Goal: Navigation & Orientation: Find specific page/section

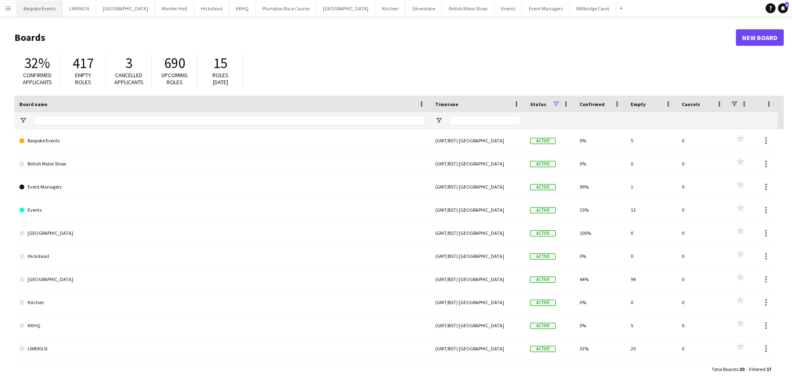
click at [40, 9] on button "Bespoke Events Close" at bounding box center [40, 8] width 46 height 16
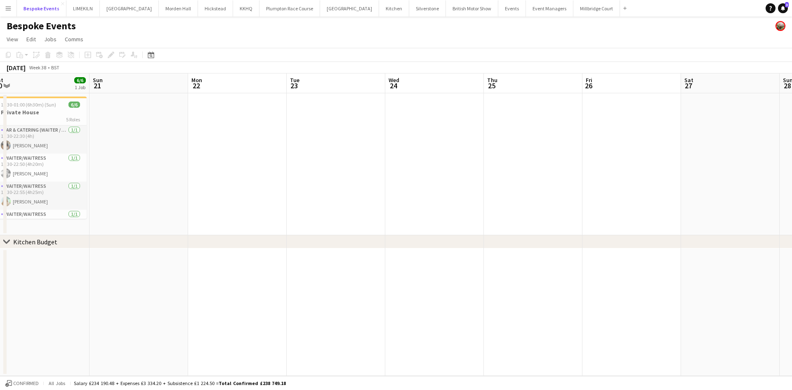
scroll to position [0, 206]
click at [498, 9] on button "Events Close" at bounding box center [512, 8] width 28 height 16
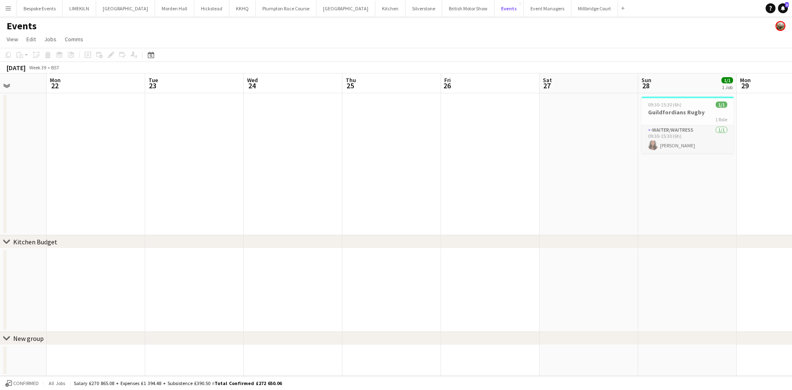
scroll to position [0, 249]
click at [31, 5] on button "Bespoke Events Close" at bounding box center [40, 8] width 46 height 16
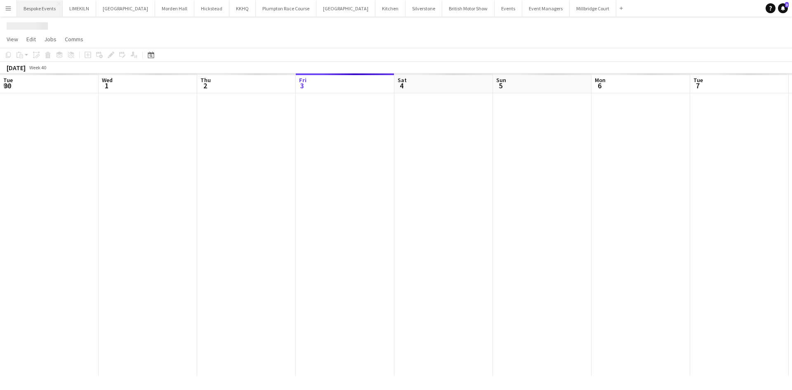
scroll to position [0, 197]
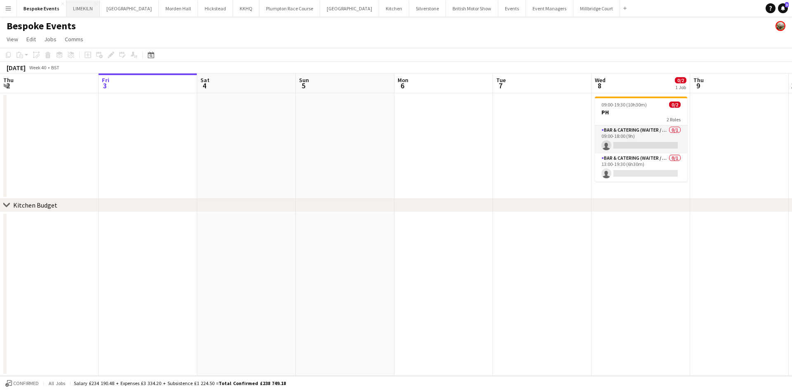
click at [80, 7] on button "LIMEKILN Close" at bounding box center [82, 8] width 33 height 16
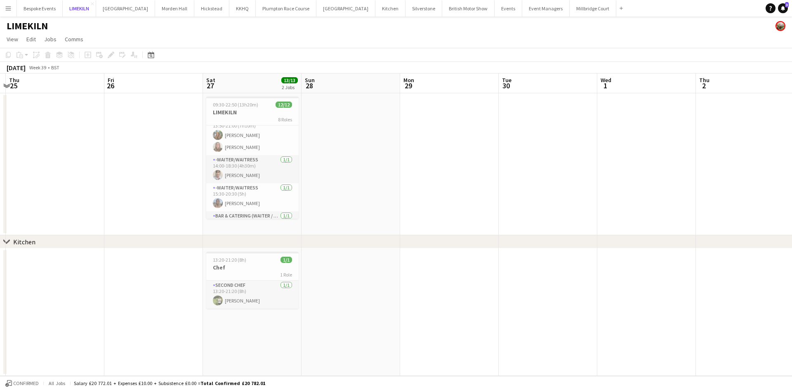
scroll to position [179, 0]
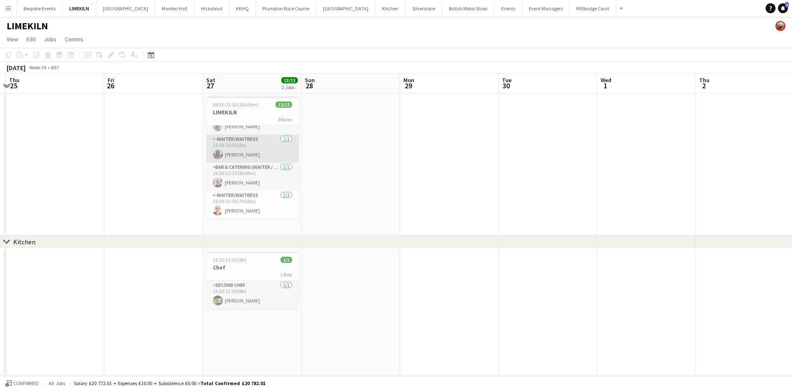
click at [264, 147] on app-card-role "-Waiter/Waitress [DATE] 15:30-20:30 (5h) [PERSON_NAME]" at bounding box center [252, 148] width 92 height 28
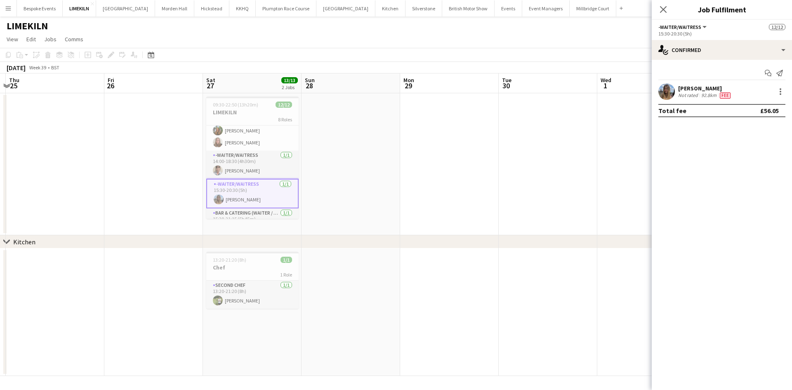
scroll to position [134, 0]
click at [668, 94] on app-user-avatar at bounding box center [666, 91] width 17 height 17
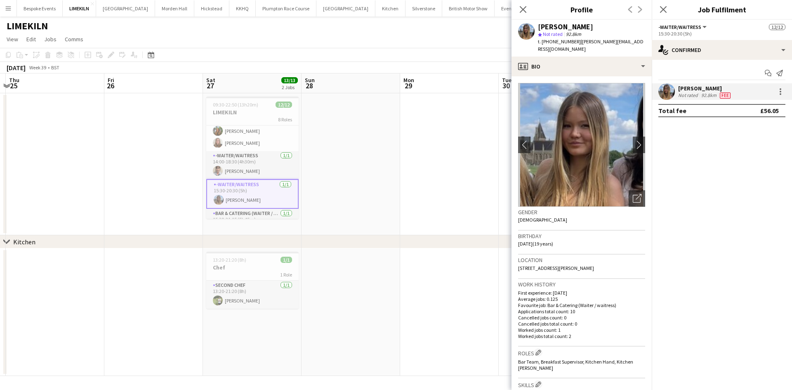
click at [384, 225] on app-date-cell at bounding box center [351, 164] width 99 height 142
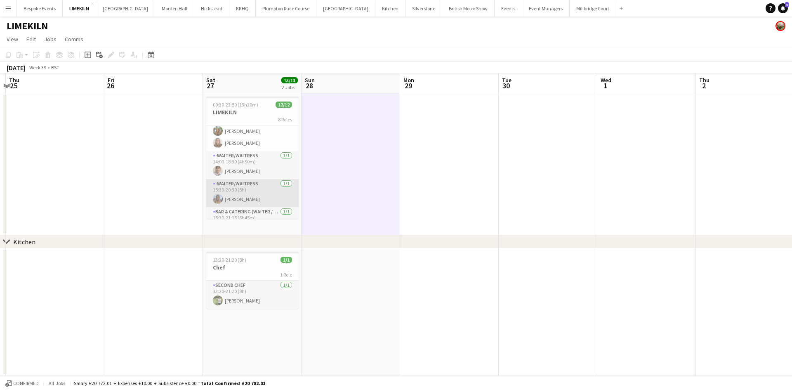
click at [247, 198] on app-card-role "-Waiter/Waitress [DATE] 15:30-20:30 (5h) [PERSON_NAME]" at bounding box center [252, 193] width 92 height 28
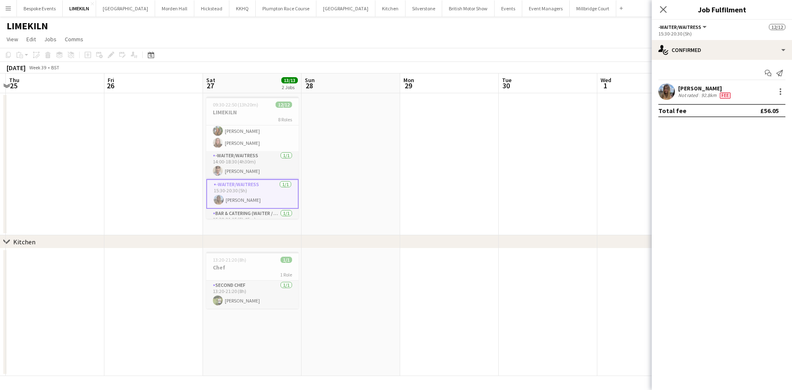
click at [669, 83] on div "Start chat Send notification [PERSON_NAME] Not rated 92.8km Fee Total fee £56.05" at bounding box center [722, 92] width 140 height 64
click at [669, 91] on app-user-avatar at bounding box center [666, 91] width 17 height 17
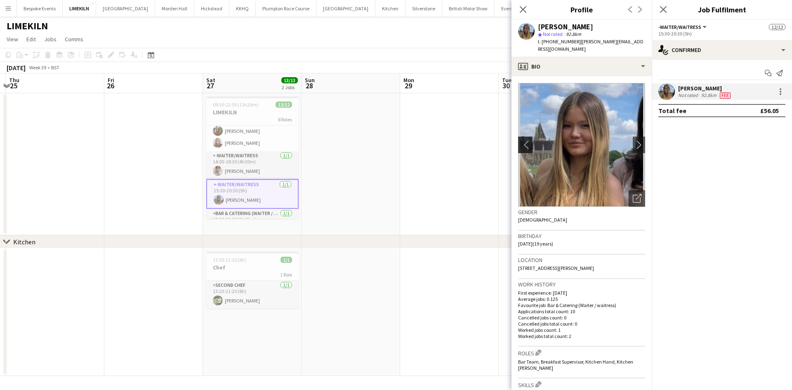
click at [527, 142] on button "chevron-left" at bounding box center [524, 145] width 17 height 17
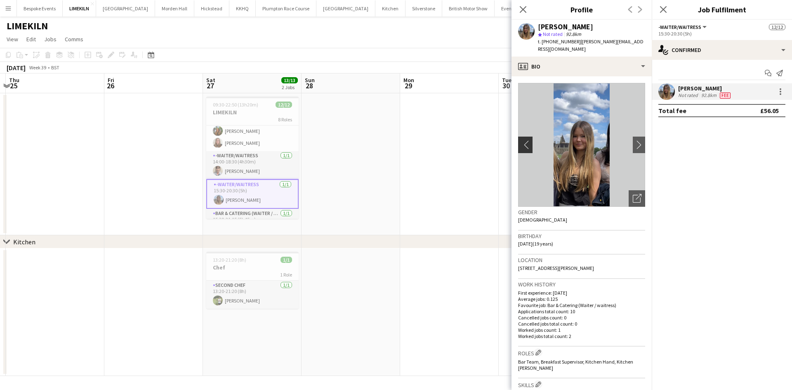
click at [527, 142] on button "chevron-left" at bounding box center [524, 145] width 17 height 17
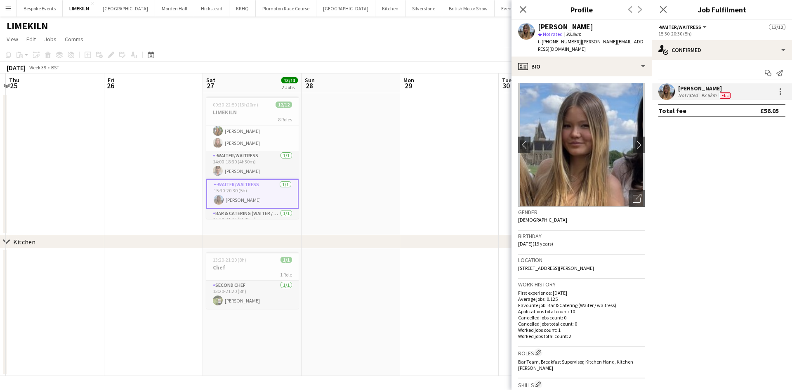
click at [440, 133] on app-date-cell at bounding box center [449, 164] width 99 height 142
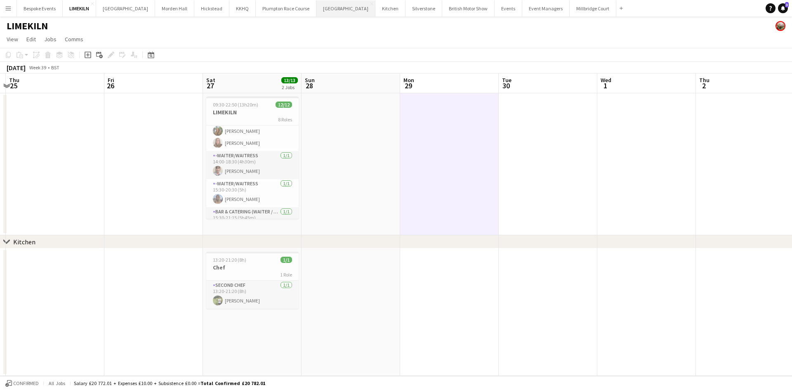
click at [321, 5] on button "[GEOGRAPHIC_DATA] Close" at bounding box center [345, 8] width 59 height 16
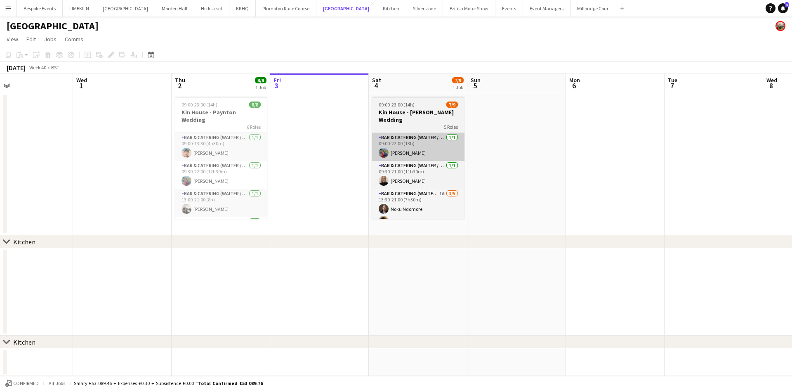
scroll to position [0, 222]
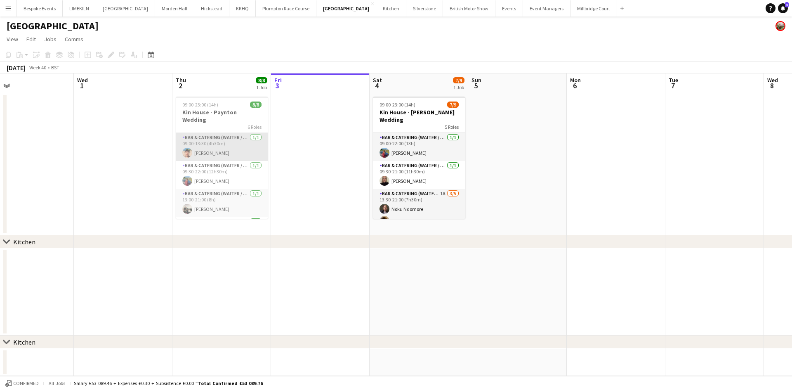
click at [201, 144] on app-card-role "Bar & Catering (Waiter / waitress) [DATE] 09:00-13:30 (4h30m) [PERSON_NAME]" at bounding box center [222, 147] width 92 height 28
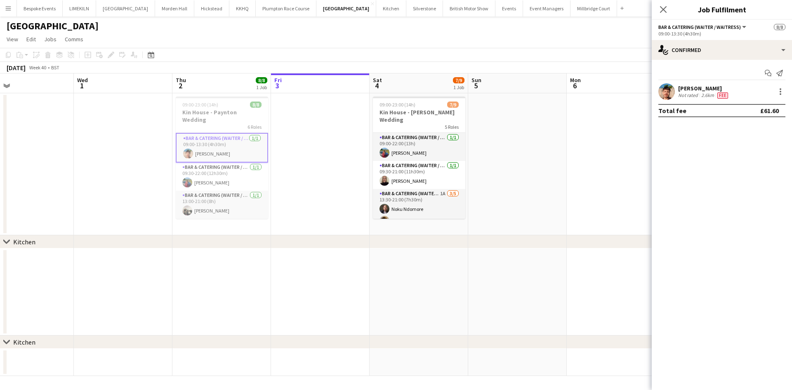
click at [677, 90] on div "[PERSON_NAME] Not rated 2.6km Fee" at bounding box center [722, 91] width 140 height 17
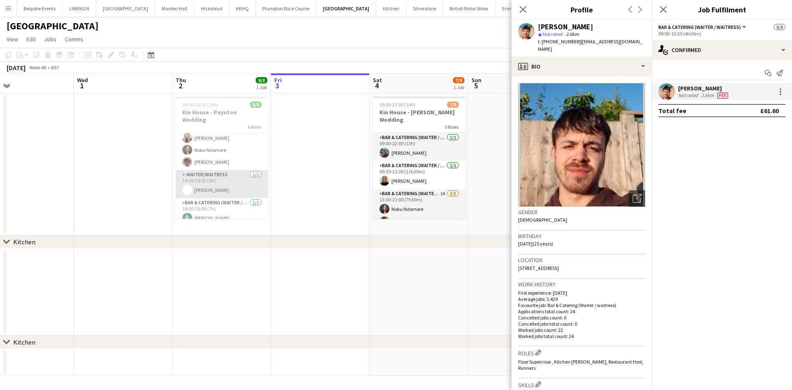
scroll to position [0, 0]
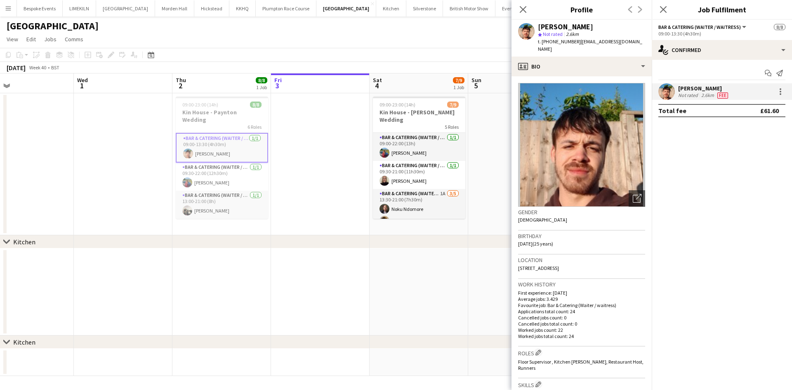
click at [132, 177] on app-date-cell at bounding box center [123, 164] width 99 height 142
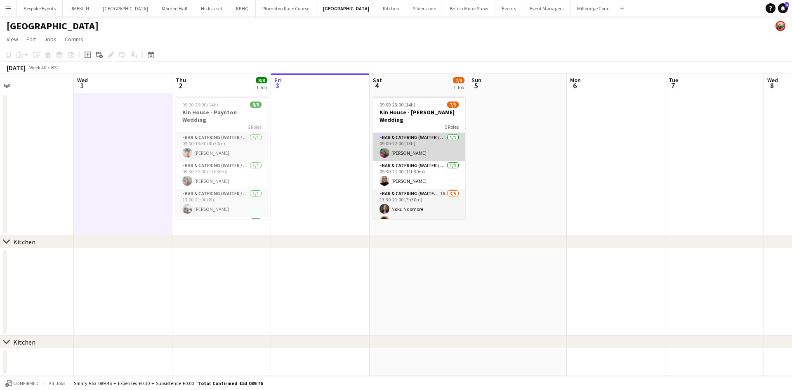
scroll to position [95, 0]
